Goal: Task Accomplishment & Management: Manage account settings

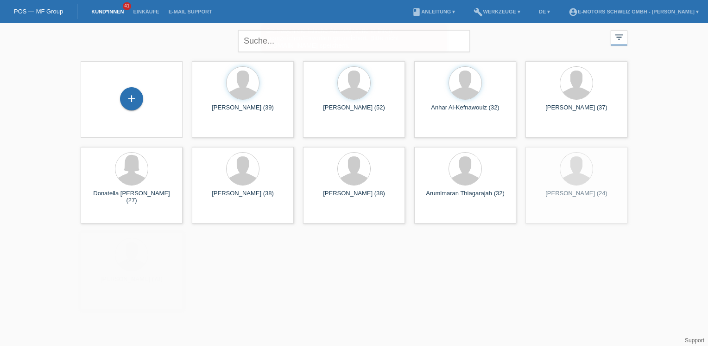
click at [150, 19] on li "Einkäufe" at bounding box center [145, 12] width 35 height 24
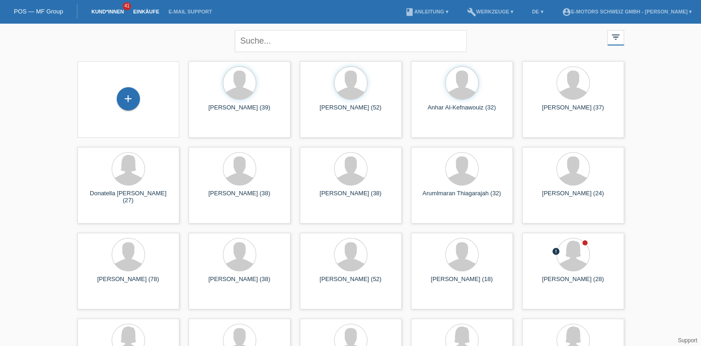
click at [150, 13] on link "Einkäufe" at bounding box center [145, 12] width 35 height 6
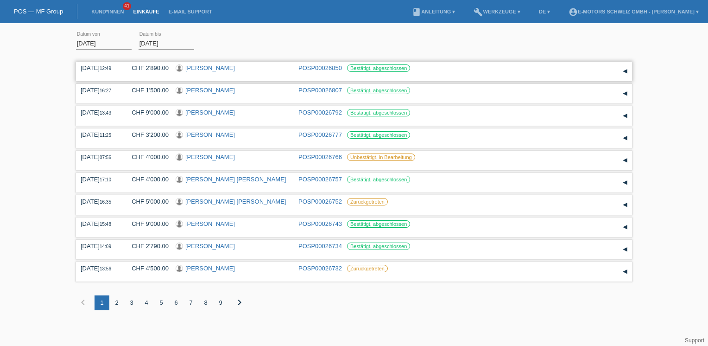
click at [213, 68] on link "[PERSON_NAME]" at bounding box center [210, 67] width 50 height 7
click at [196, 87] on link "[PERSON_NAME]" at bounding box center [210, 90] width 50 height 7
click at [213, 114] on link "[PERSON_NAME]" at bounding box center [210, 112] width 50 height 7
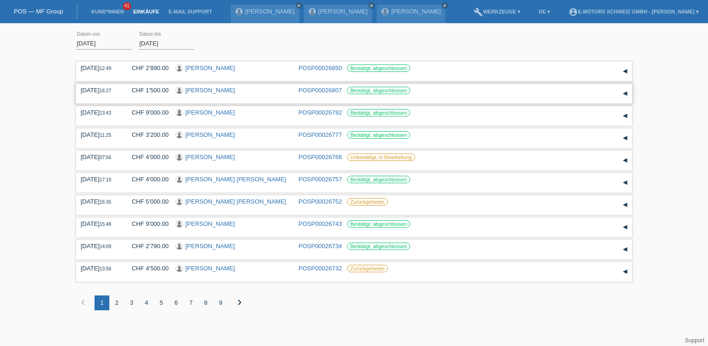
click at [196, 90] on link "[PERSON_NAME]" at bounding box center [210, 90] width 50 height 7
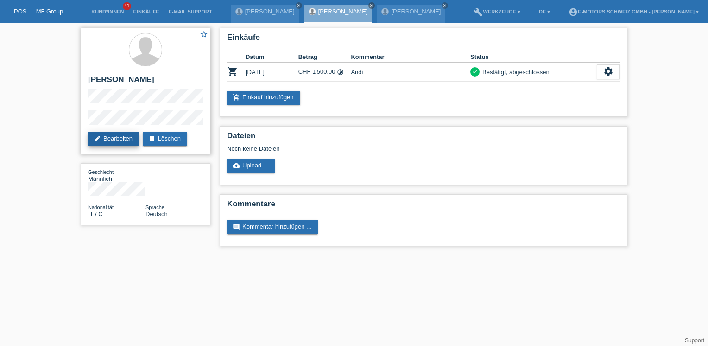
click at [114, 138] on link "edit Bearbeiten" at bounding box center [113, 139] width 51 height 14
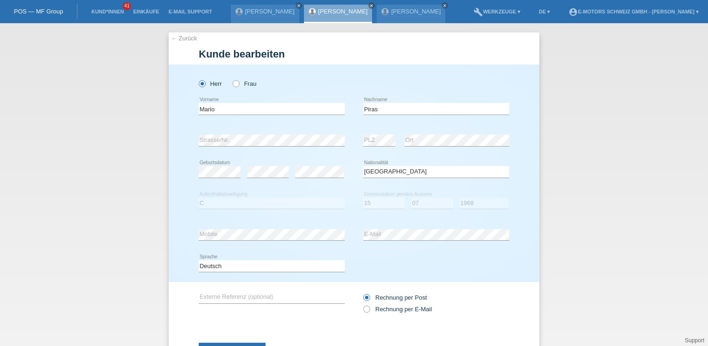
select select "IT"
select select "C"
select select "15"
select select "07"
select select "1968"
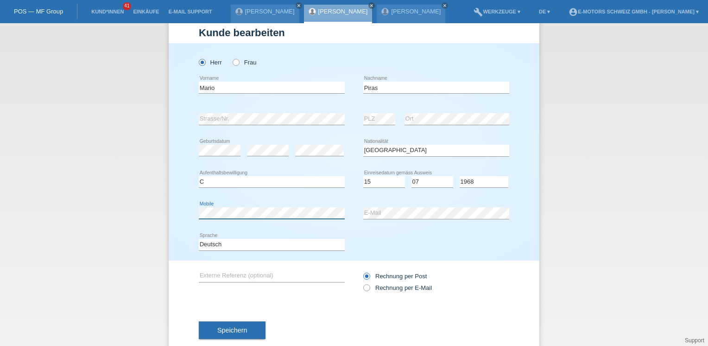
scroll to position [41, 0]
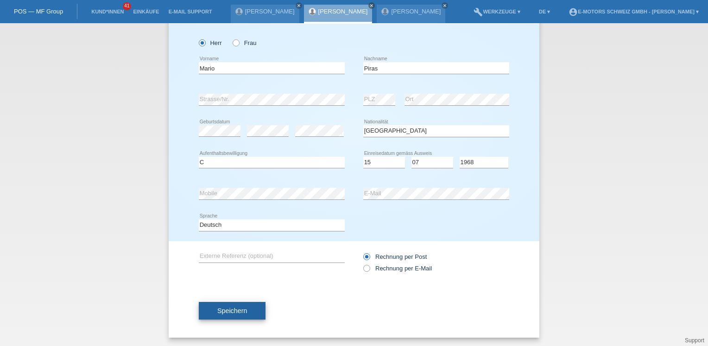
click at [246, 305] on button "Speichern" at bounding box center [232, 311] width 67 height 18
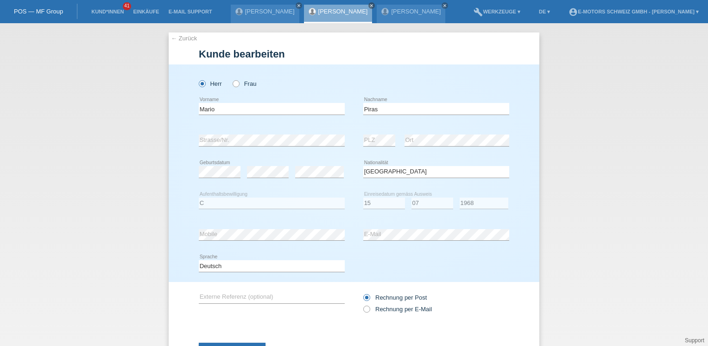
select select "IT"
select select "C"
select select "15"
select select "07"
select select "1968"
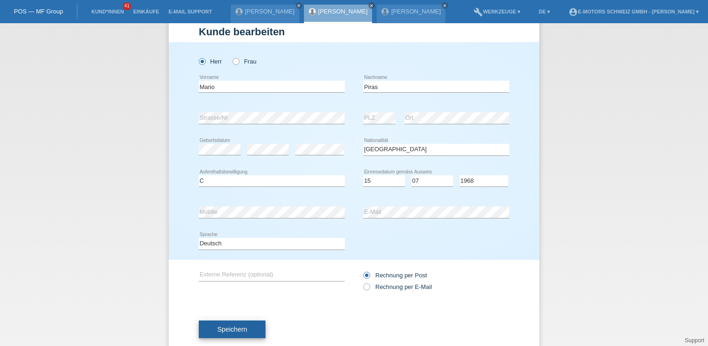
scroll to position [41, 0]
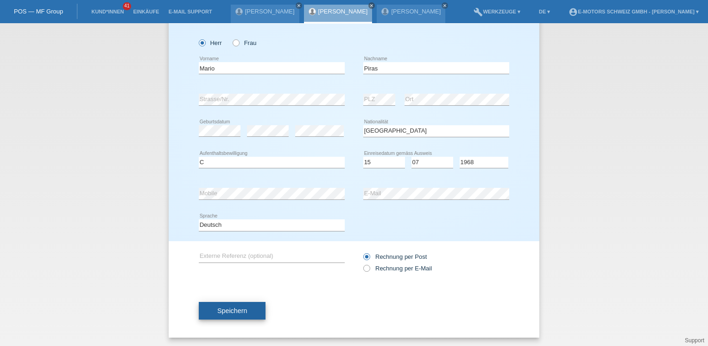
click at [230, 307] on span "Speichern" at bounding box center [232, 310] width 30 height 7
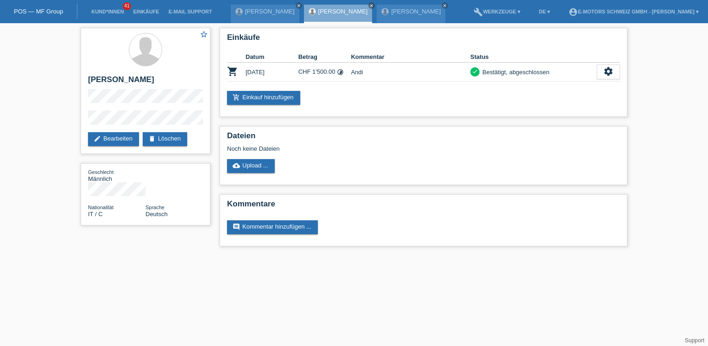
click at [342, 8] on div "Mario Piras close" at bounding box center [338, 14] width 69 height 19
click at [369, 7] on icon "close" at bounding box center [371, 5] width 5 height 5
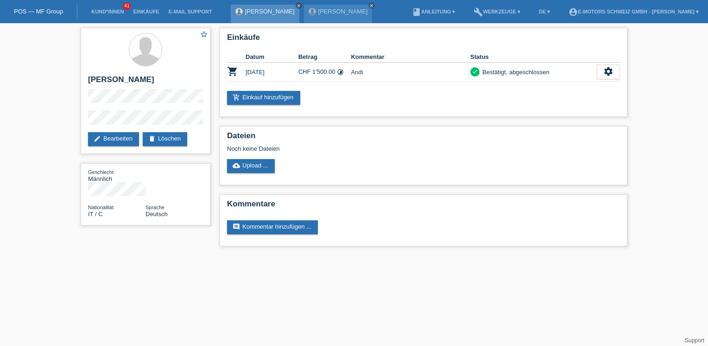
click at [297, 5] on icon "close" at bounding box center [299, 5] width 5 height 5
click at [297, 6] on icon "close" at bounding box center [299, 5] width 5 height 5
click at [149, 14] on link "Einkäufe" at bounding box center [145, 12] width 35 height 6
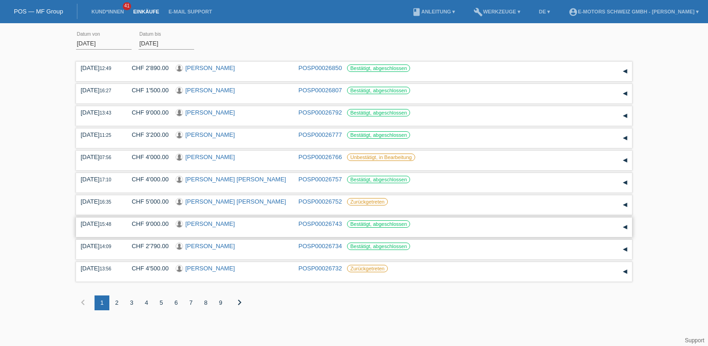
click at [207, 225] on link "[PERSON_NAME]" at bounding box center [210, 223] width 50 height 7
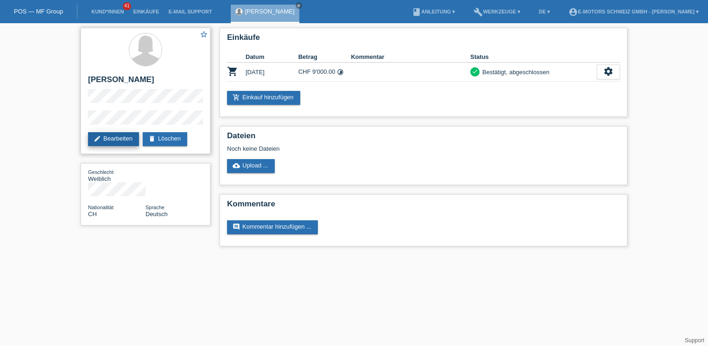
click at [123, 137] on link "edit Bearbeiten" at bounding box center [113, 139] width 51 height 14
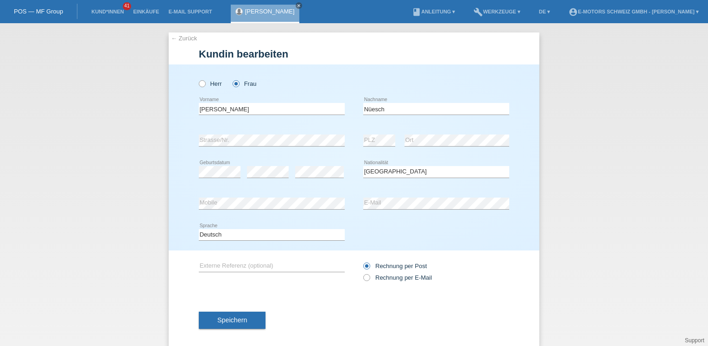
select select "CH"
click at [240, 318] on span "Speichern" at bounding box center [232, 319] width 30 height 7
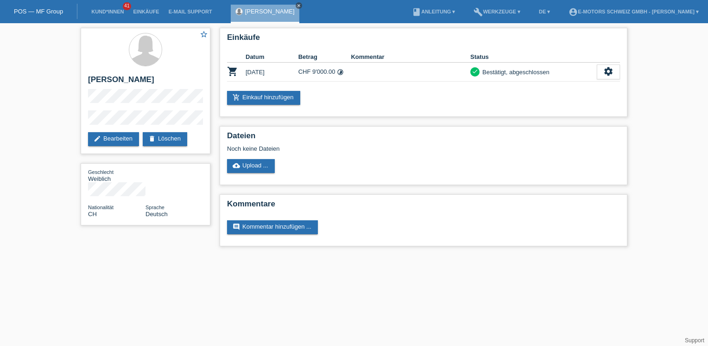
click at [297, 6] on icon "close" at bounding box center [299, 5] width 5 height 5
click at [154, 12] on link "Einkäufe" at bounding box center [145, 12] width 35 height 6
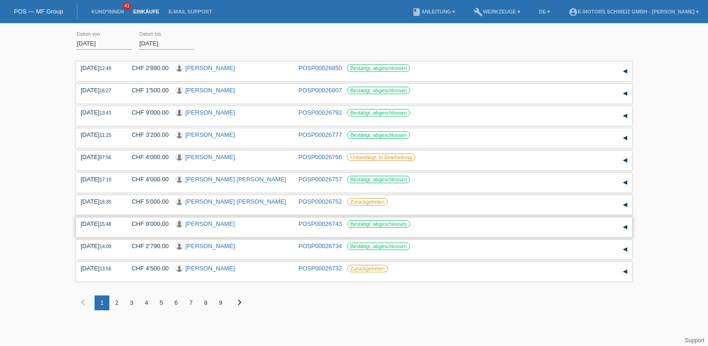
click at [204, 221] on link "[PERSON_NAME]" at bounding box center [210, 223] width 50 height 7
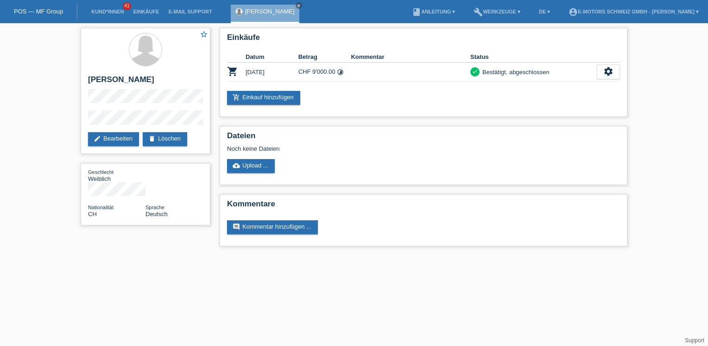
click at [204, 221] on div "star_border Emma Nüesch edit Bearbeiten delete Löschen Geschlecht Weiblich Nati…" at bounding box center [354, 139] width 556 height 232
